Goal: Use online tool/utility: Utilize a website feature to perform a specific function

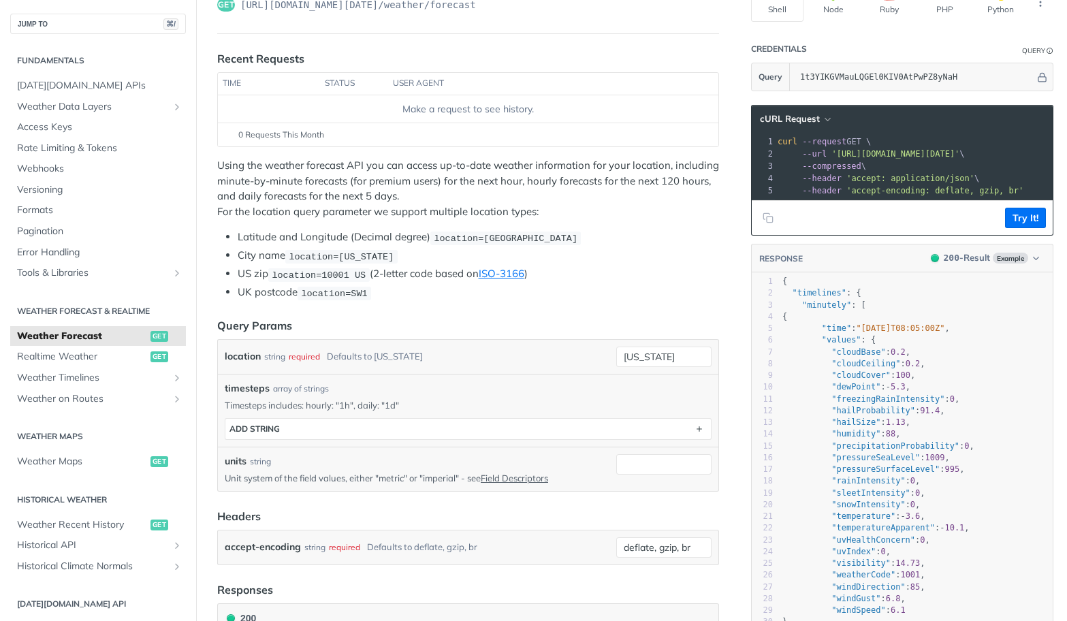
scroll to position [129, 0]
click at [82, 458] on span "Weather Maps" at bounding box center [82, 462] width 130 height 14
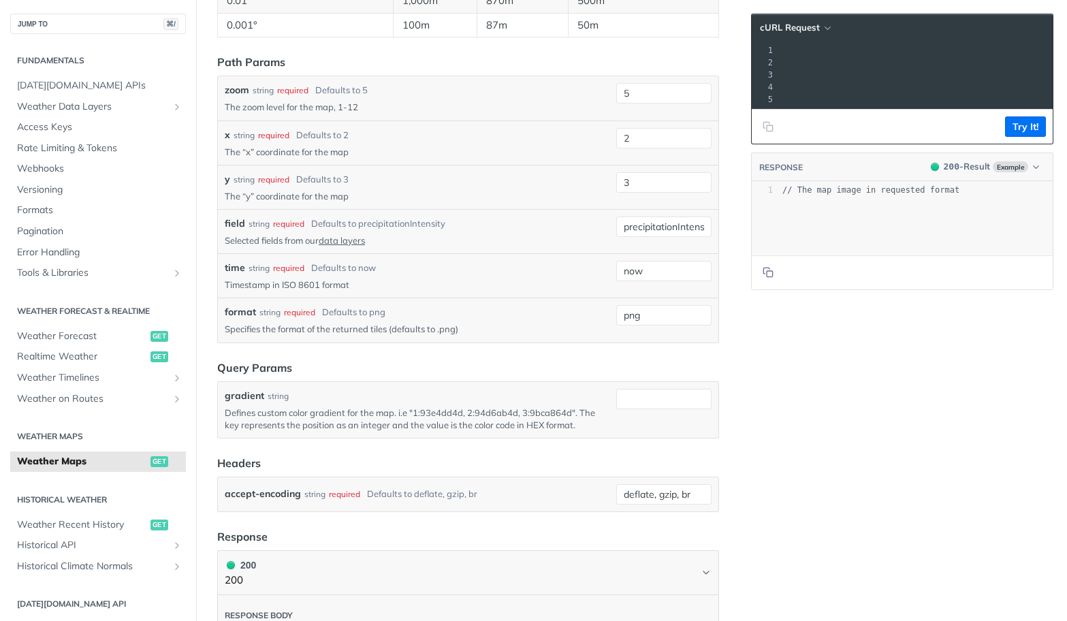
scroll to position [1440, 0]
click at [1036, 126] on button "Try It!" at bounding box center [1025, 126] width 41 height 20
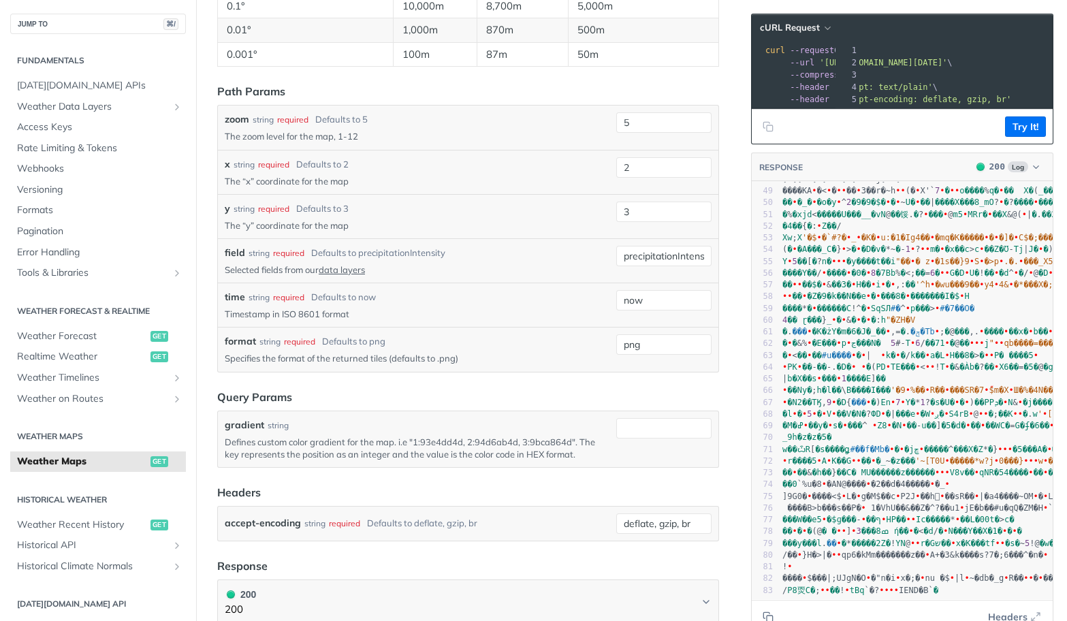
scroll to position [0, 0]
drag, startPoint x: 1038, startPoint y: 64, endPoint x: 998, endPoint y: 68, distance: 41.1
click at [998, 68] on pre "--url '[URL][DOMAIN_NAME][DATE]' \" at bounding box center [738, 63] width 629 height 12
drag, startPoint x: 1037, startPoint y: 63, endPoint x: 801, endPoint y: 64, distance: 235.6
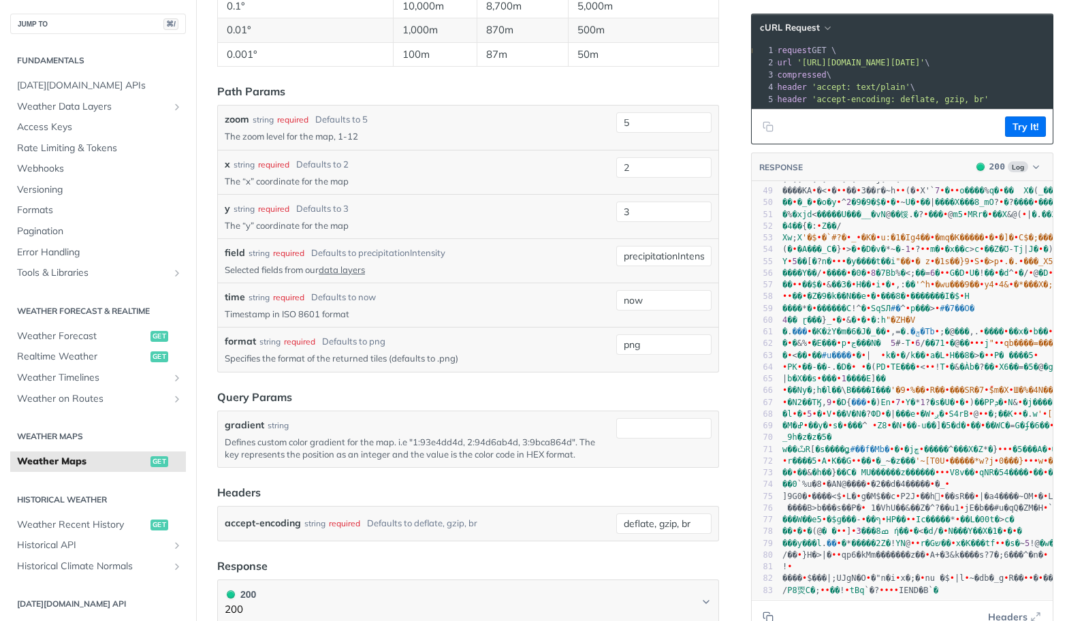
click at [801, 64] on span "'[URL][DOMAIN_NAME][DATE]'" at bounding box center [861, 63] width 128 height 10
copy span "[URL][DOMAIN_NAME][DATE]"
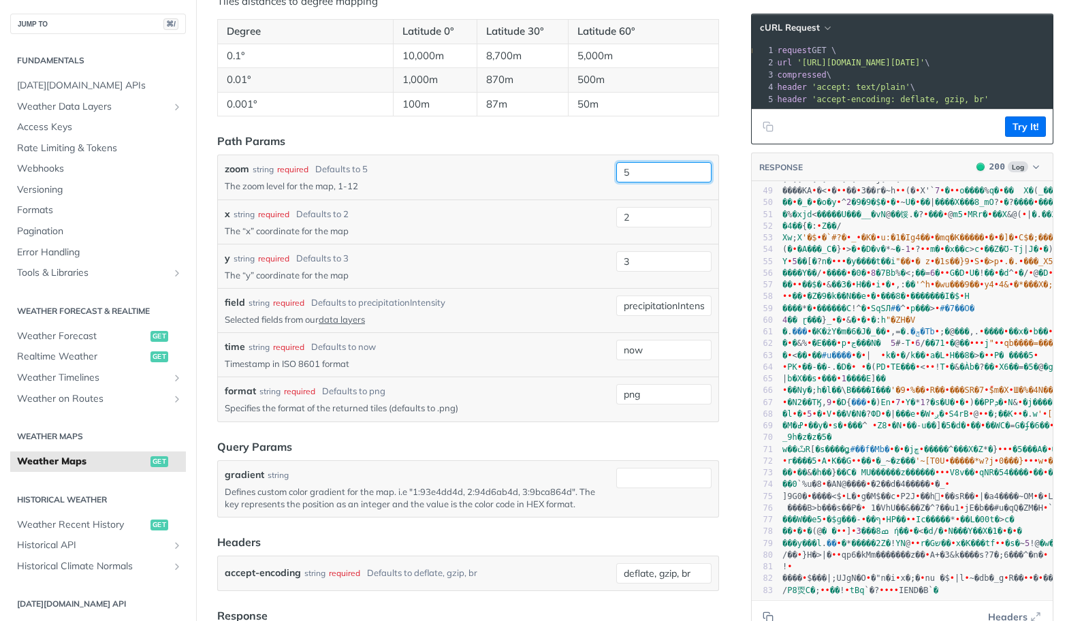
click at [643, 172] on input "5" at bounding box center [663, 172] width 95 height 20
type input "1"
click at [537, 165] on div "zoom string required Defaults to 5" at bounding box center [418, 169] width 386 height 14
click at [659, 223] on input "2" at bounding box center [663, 217] width 95 height 20
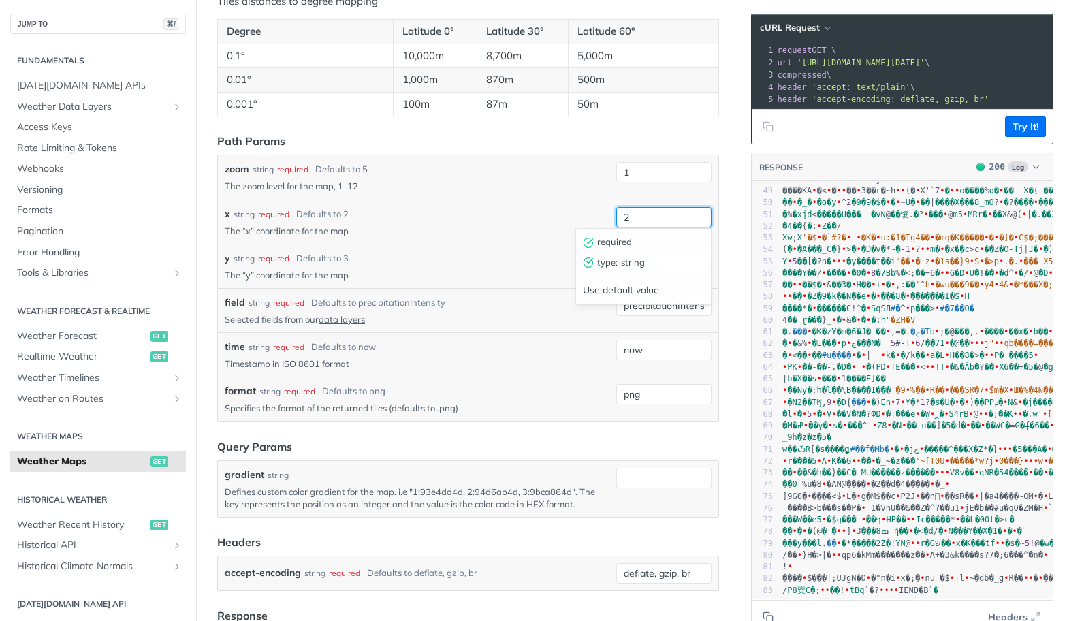
click at [659, 223] on input "2" at bounding box center [663, 217] width 95 height 20
type input "0"
click at [537, 269] on p "The “y” coordinate for the map" at bounding box center [418, 275] width 386 height 12
click at [643, 266] on input "3" at bounding box center [663, 261] width 95 height 20
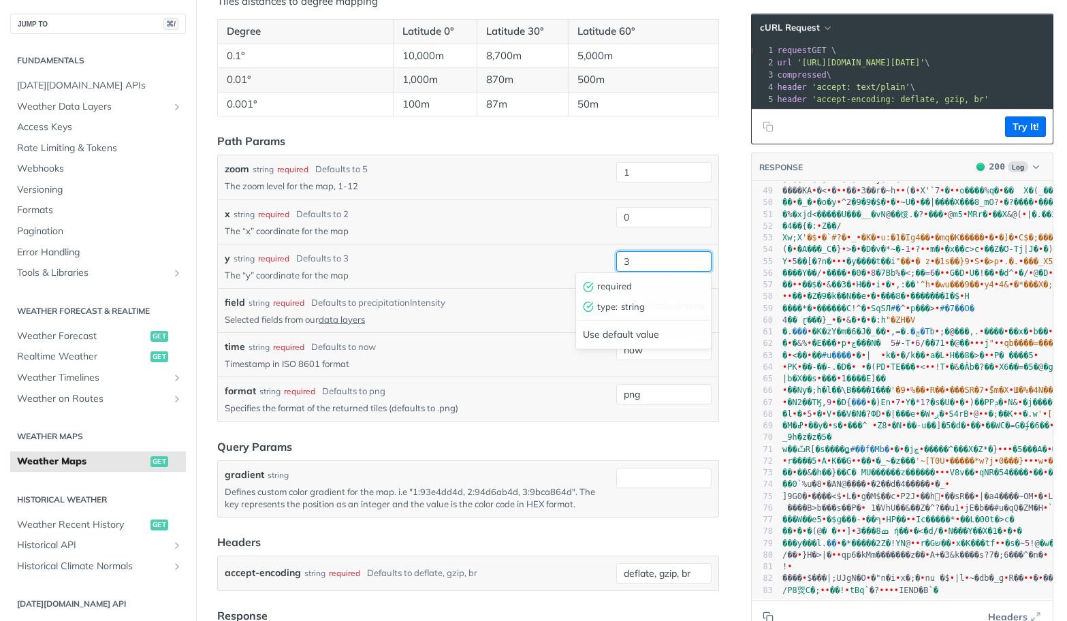
click at [643, 266] on input "3" at bounding box center [663, 261] width 95 height 20
type input "0"
click at [552, 257] on div "y string required Defaults to 3" at bounding box center [418, 258] width 386 height 14
click at [1015, 127] on button "Try It!" at bounding box center [1025, 126] width 41 height 20
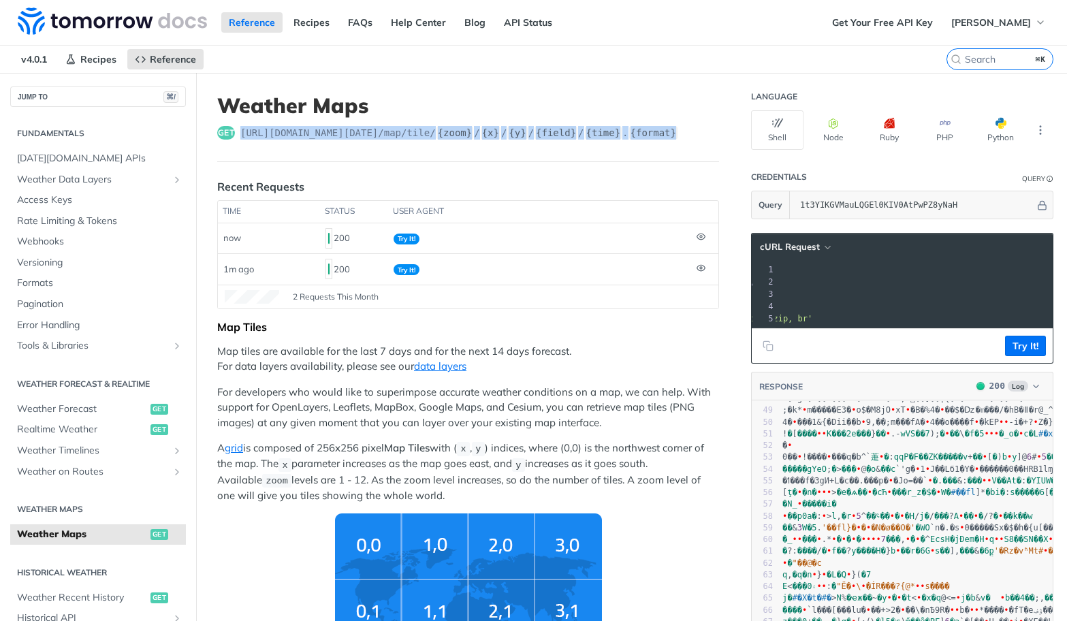
drag, startPoint x: 688, startPoint y: 134, endPoint x: 241, endPoint y: 135, distance: 446.7
click at [241, 135] on span "[URL][DOMAIN_NAME][DATE] /map/tile/ {zoom} / {x} / {y} / {field} / {time} . {fo…" at bounding box center [459, 133] width 438 height 14
copy span "[URL][DOMAIN_NAME][DATE] /map/tile/ {zoom} / {x} / {y} / {field} / {time} . {fo…"
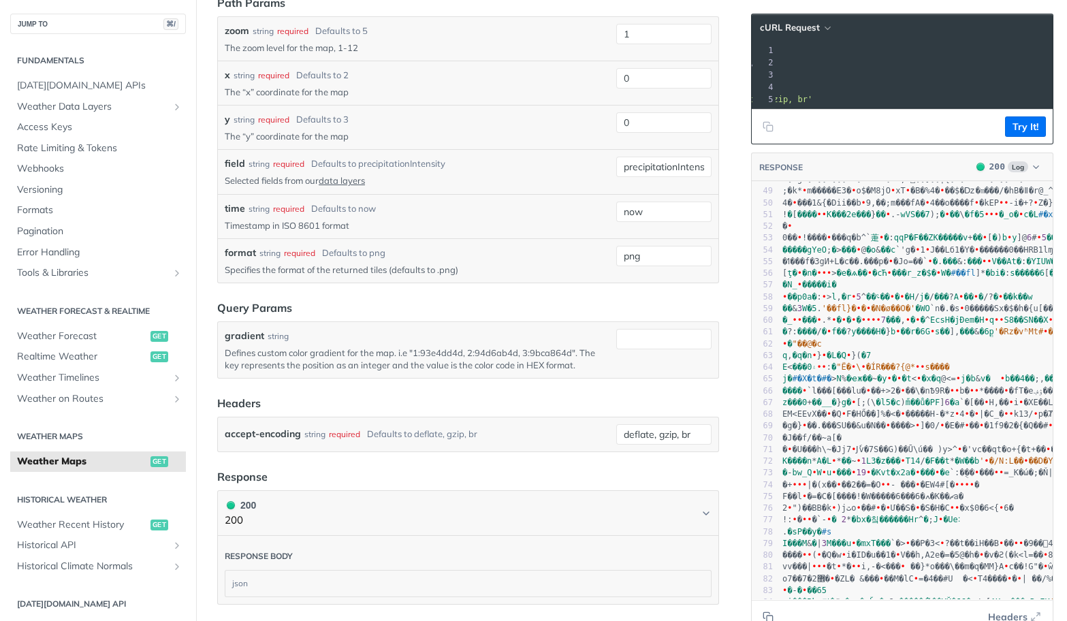
scroll to position [1554, 0]
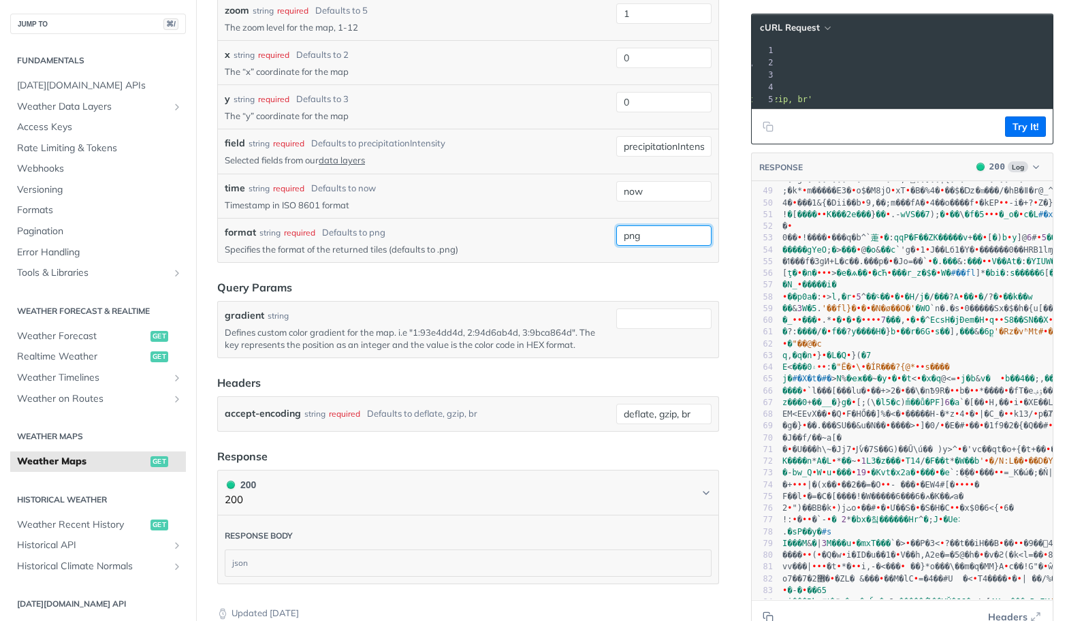
click at [631, 234] on input "png" at bounding box center [663, 235] width 95 height 20
click at [629, 232] on input "format" at bounding box center [663, 235] width 95 height 20
paste input "png"
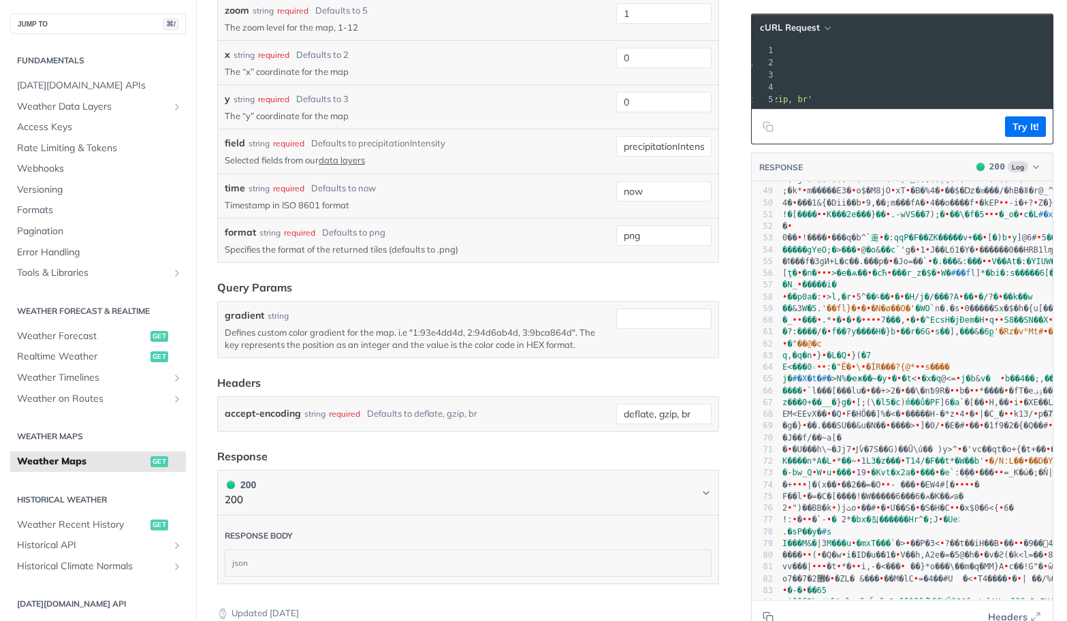
click at [524, 233] on div "format string required Defaults to png" at bounding box center [418, 232] width 386 height 14
click at [684, 238] on input "png" at bounding box center [663, 235] width 95 height 20
click at [559, 202] on p "Timestamp in ISO 8601 format" at bounding box center [418, 205] width 386 height 12
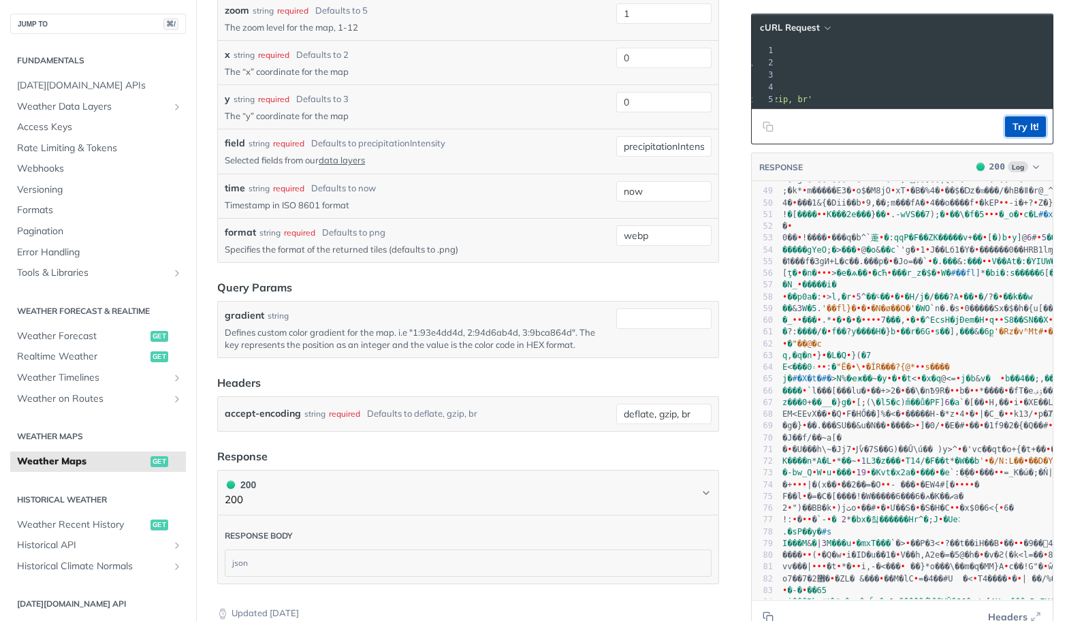
click at [1025, 127] on button "Try It!" at bounding box center [1025, 126] width 41 height 20
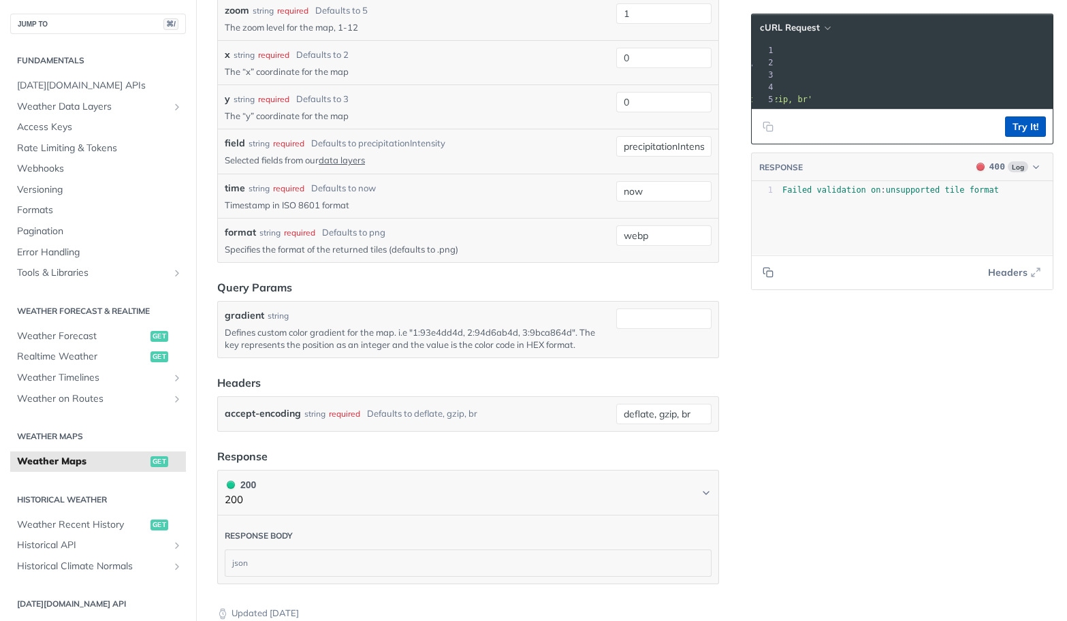
scroll to position [0, 0]
click at [671, 231] on input "webp" at bounding box center [663, 235] width 95 height 20
paste input "png"
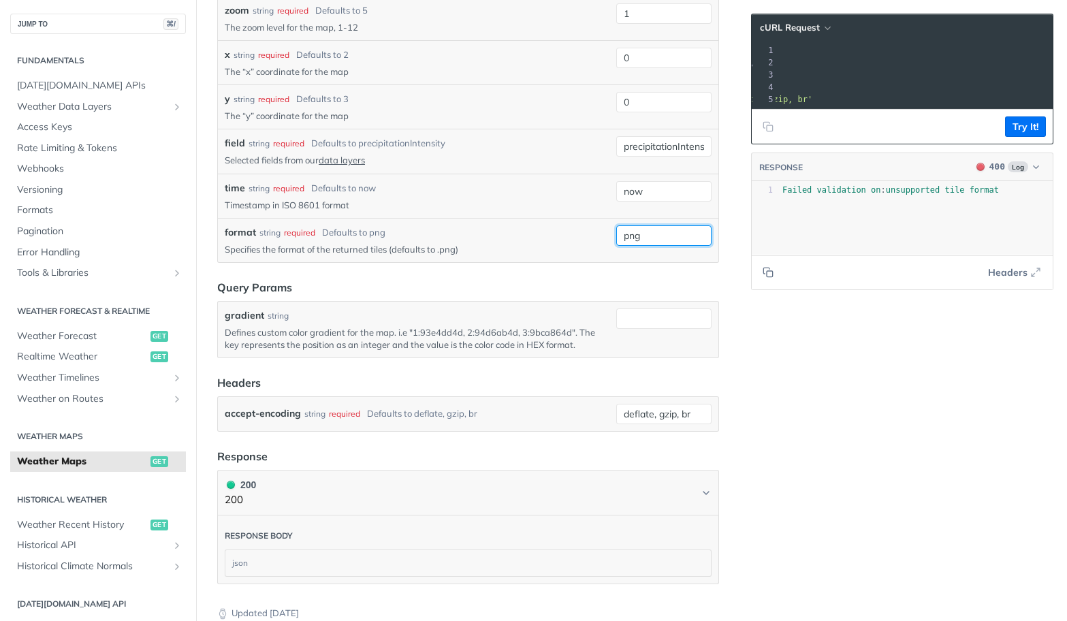
scroll to position [1585, 0]
type input "png"
click at [1020, 125] on button "Try It!" at bounding box center [1025, 126] width 41 height 20
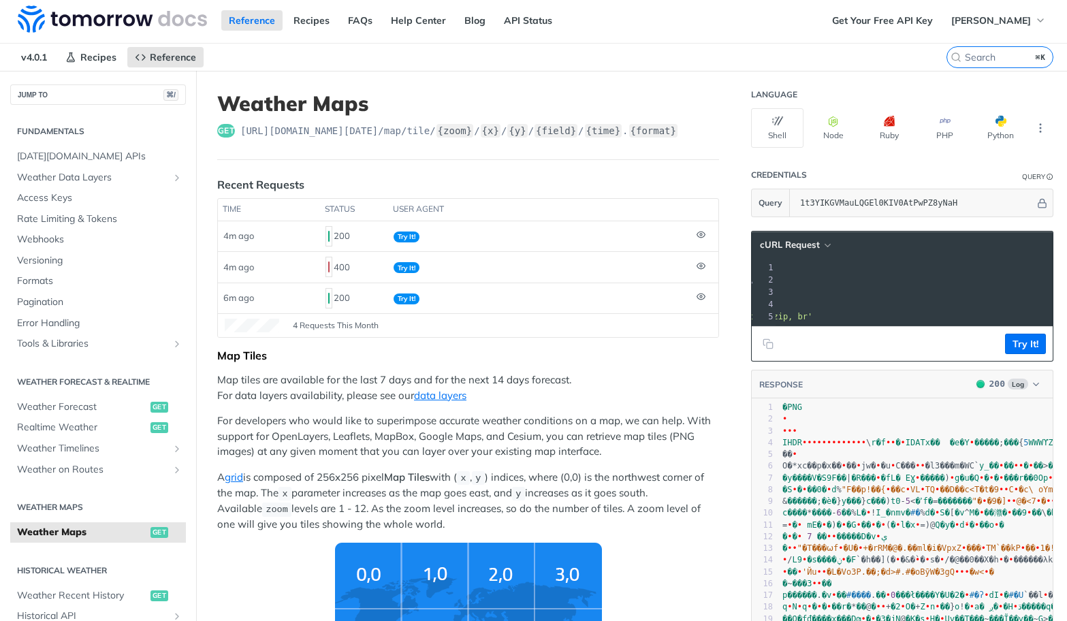
scroll to position [0, 0]
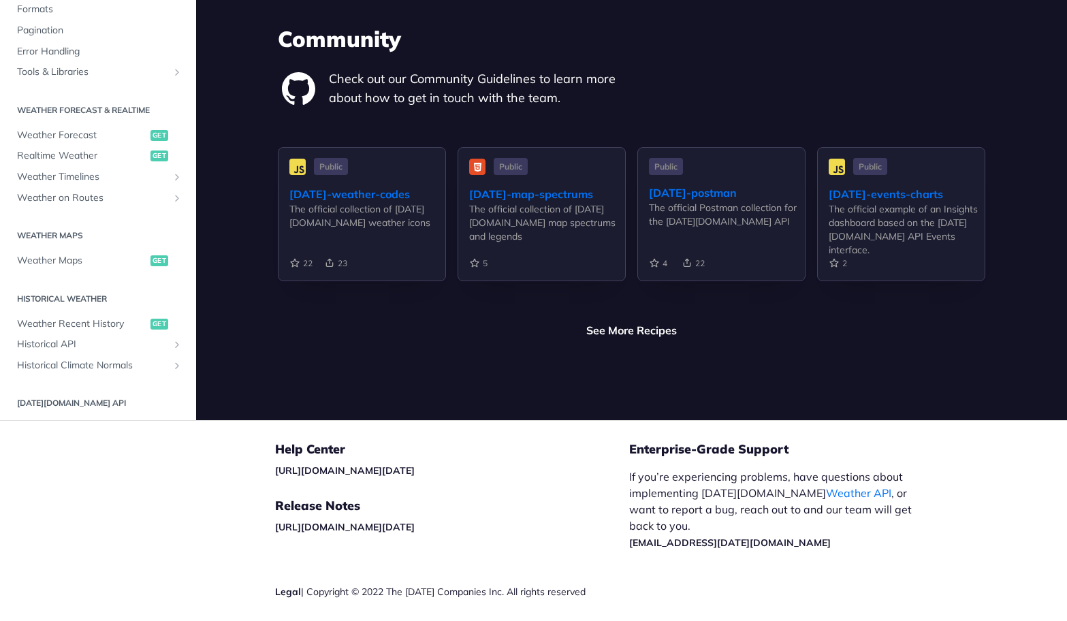
scroll to position [3227, 0]
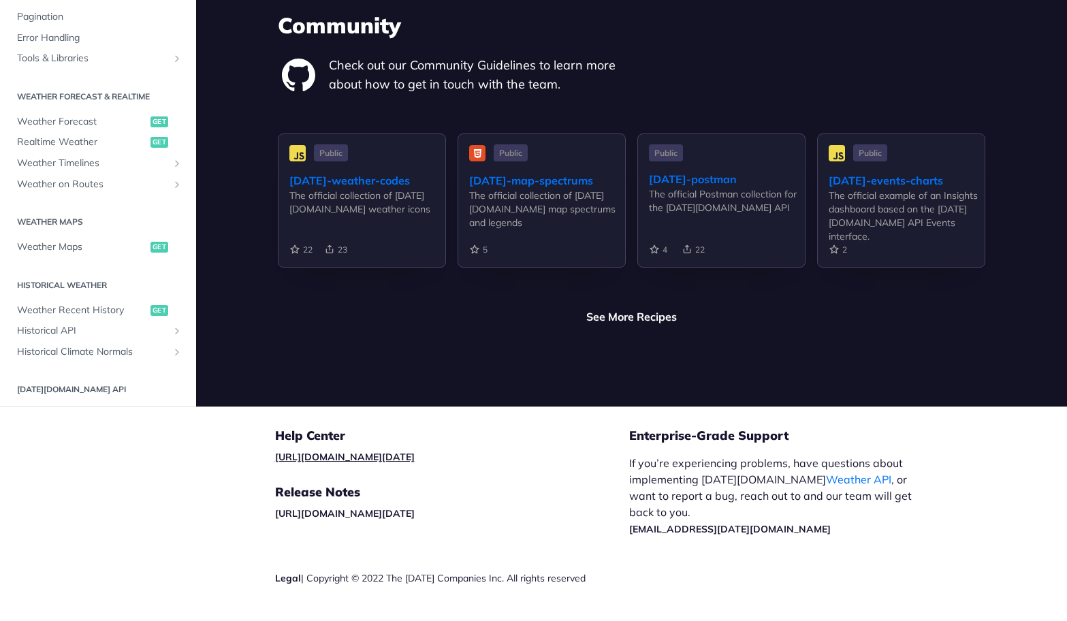
click at [364, 451] on link "[URL][DOMAIN_NAME][DATE]" at bounding box center [345, 457] width 140 height 12
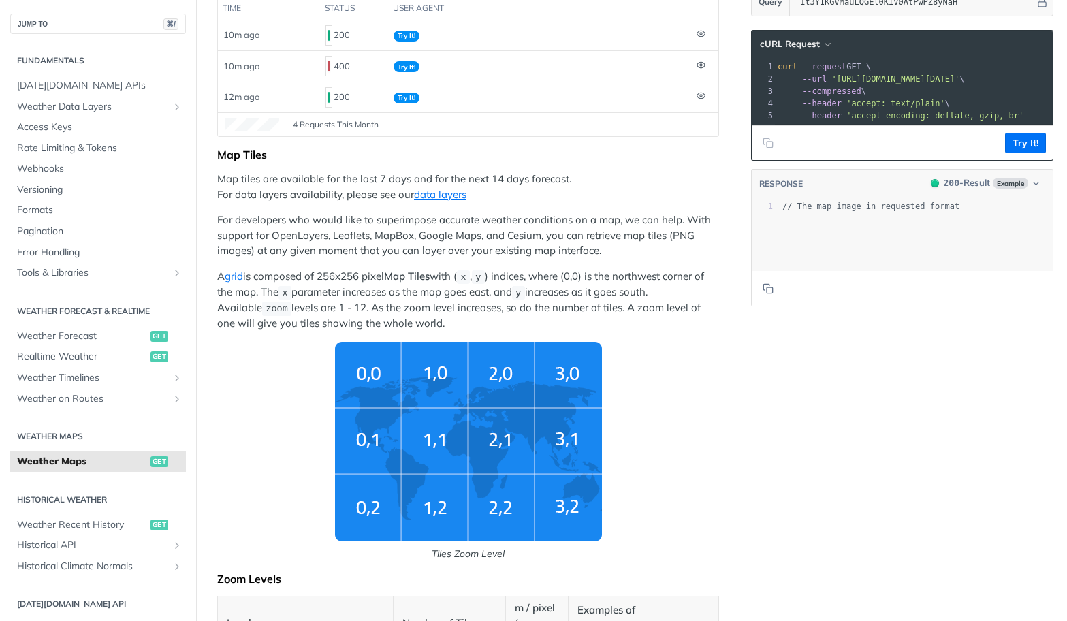
scroll to position [204, 0]
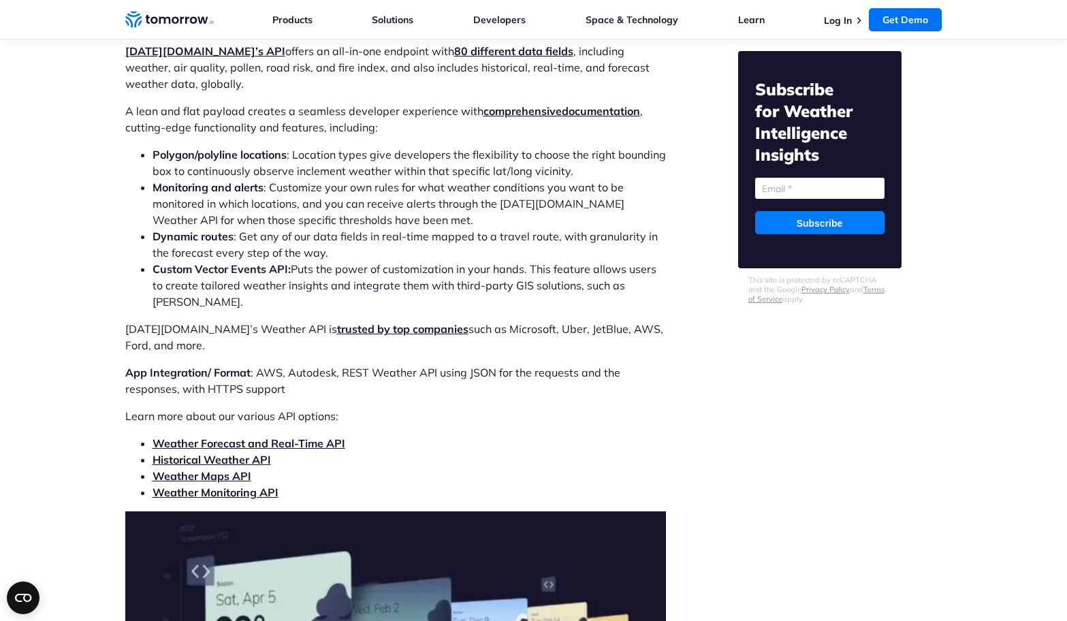
scroll to position [4239, 0]
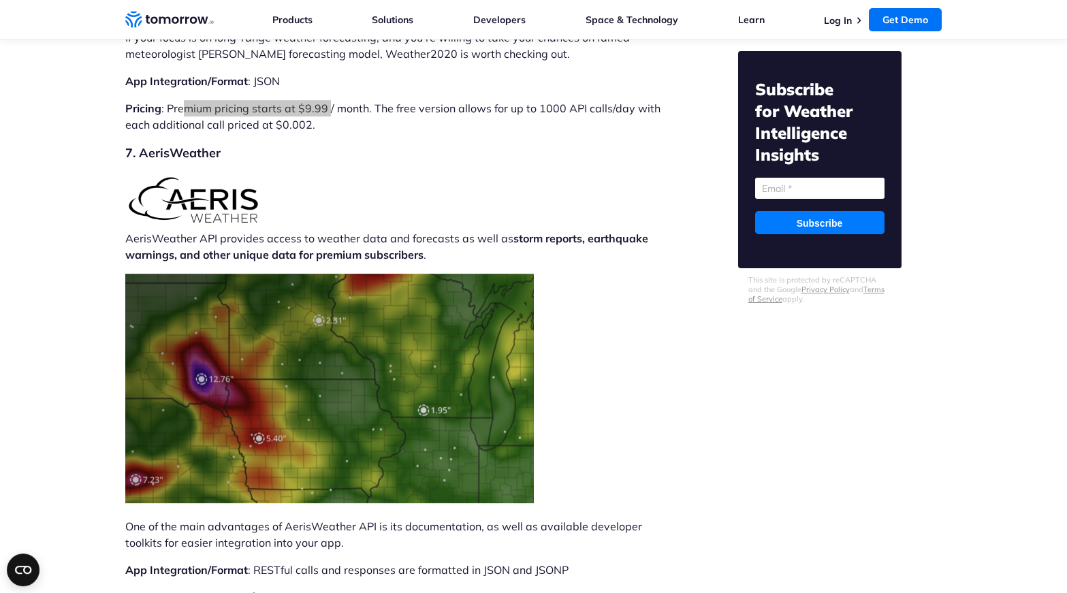
scroll to position [7779, 0]
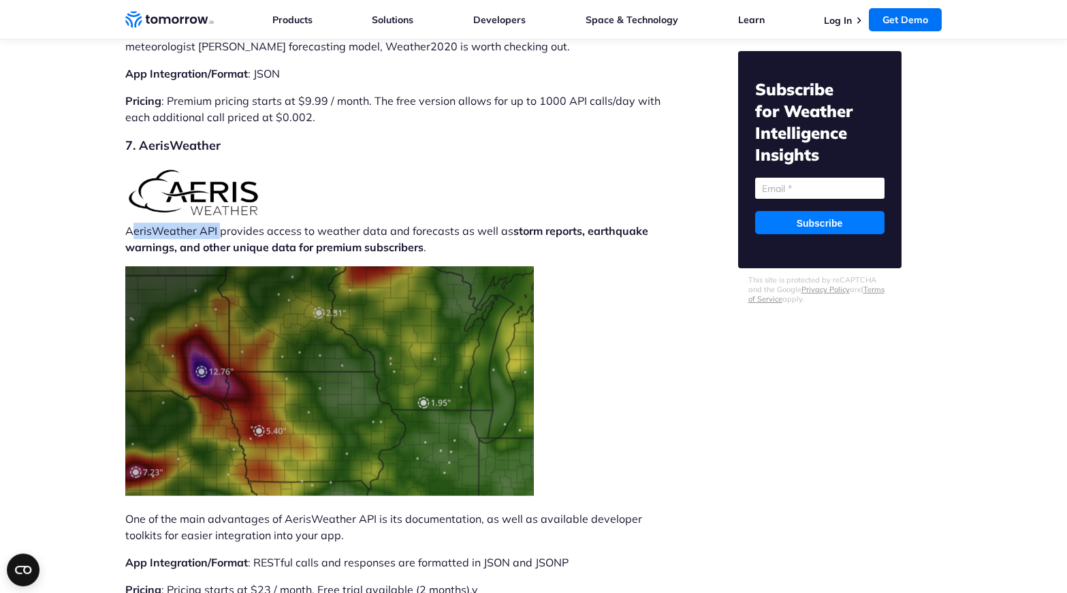
drag, startPoint x: 217, startPoint y: 189, endPoint x: 120, endPoint y: 189, distance: 96.7
